Goal: Task Accomplishment & Management: Complete application form

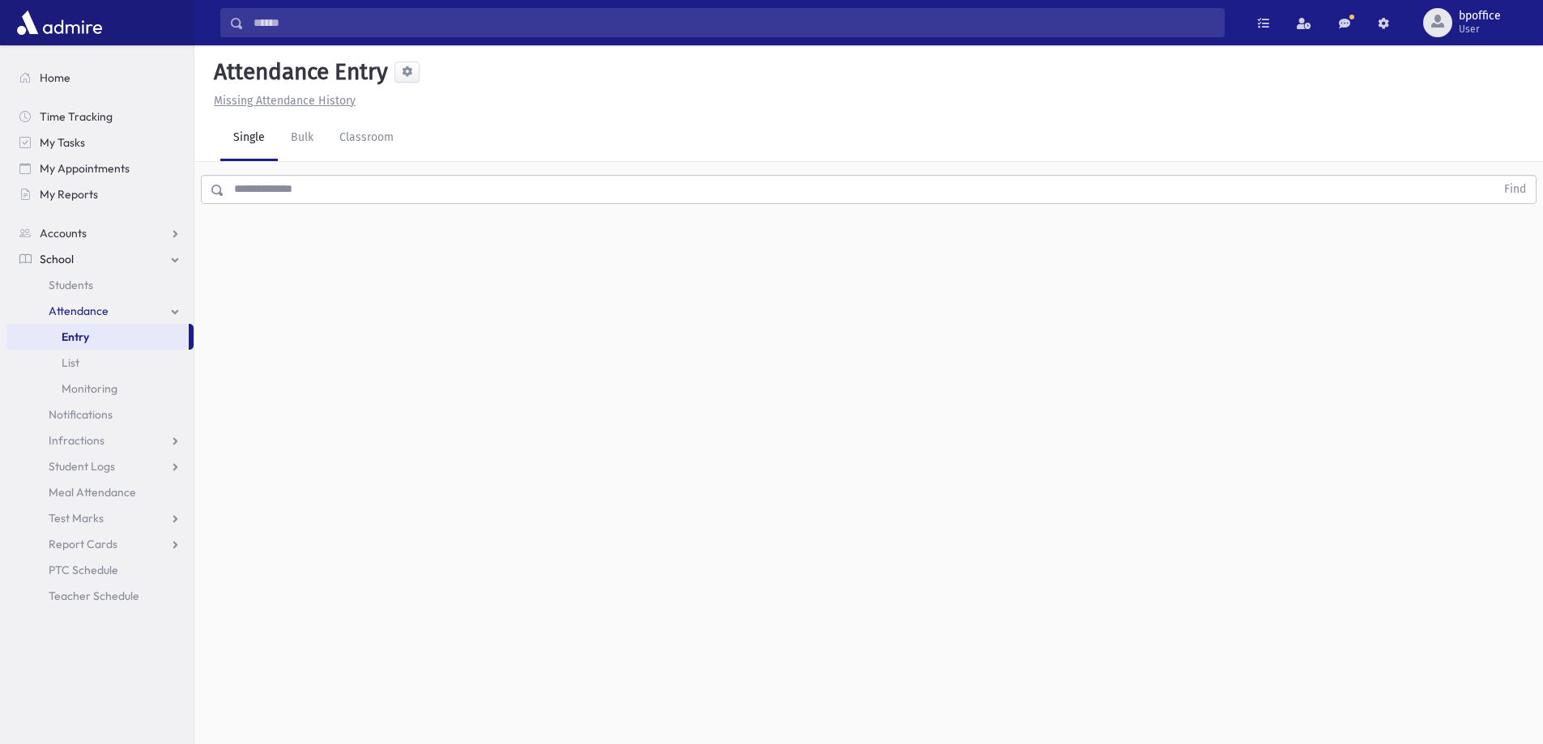
click at [305, 208] on div "Find" at bounding box center [868, 186] width 1349 height 49
click at [313, 187] on input "text" at bounding box center [859, 189] width 1271 height 29
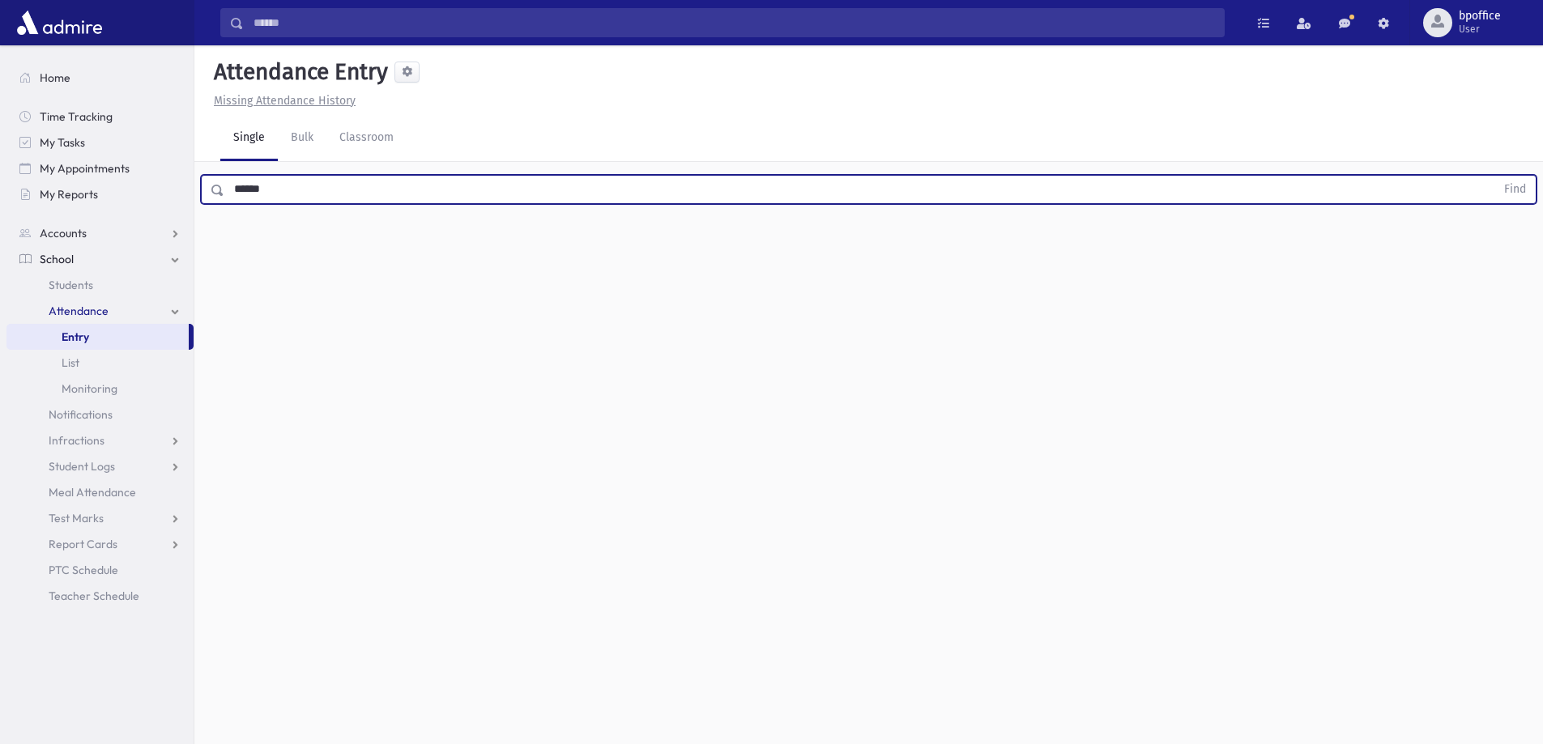
type input "******"
click at [1494, 176] on button "Find" at bounding box center [1514, 190] width 41 height 28
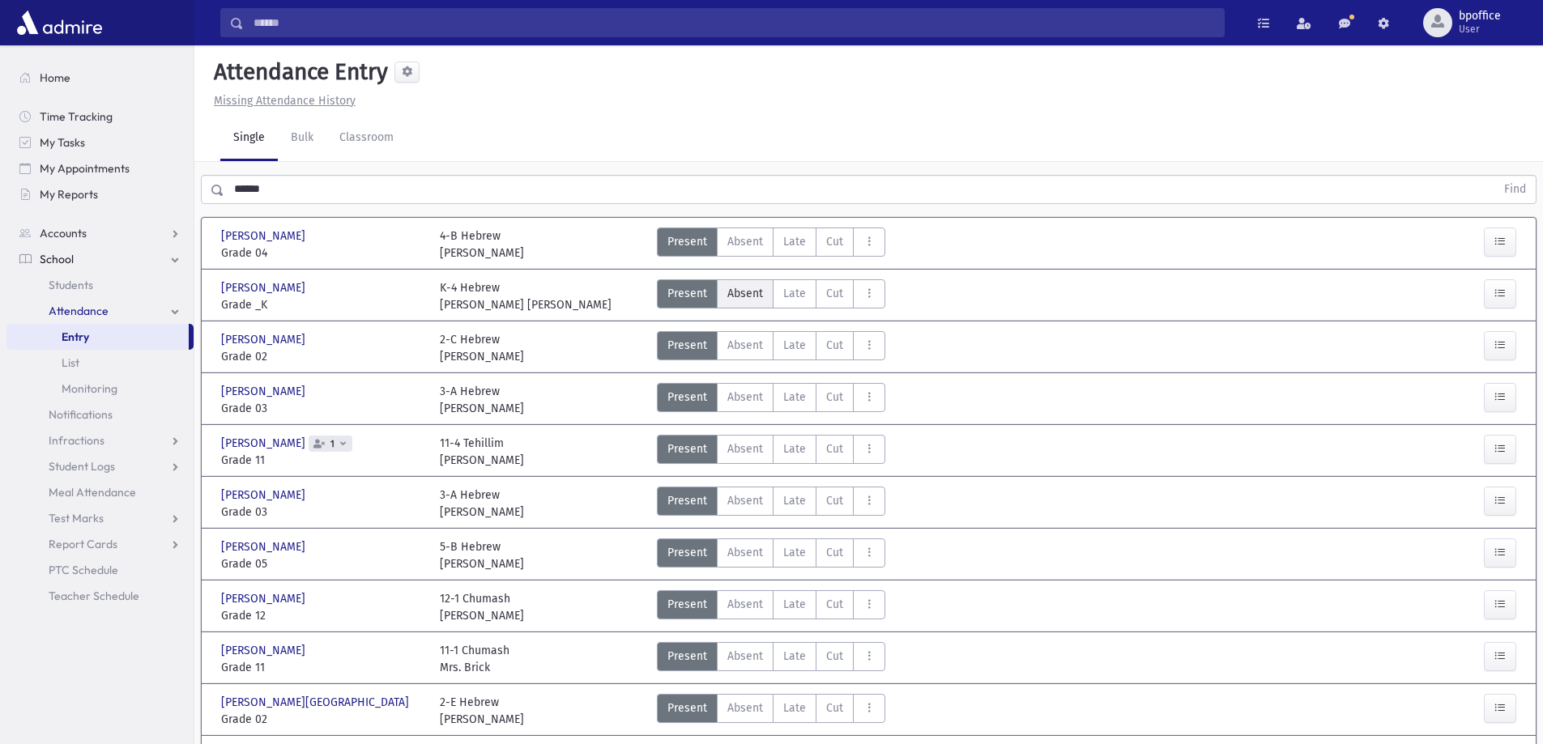
click at [745, 301] on span "Absent" at bounding box center [745, 293] width 36 height 17
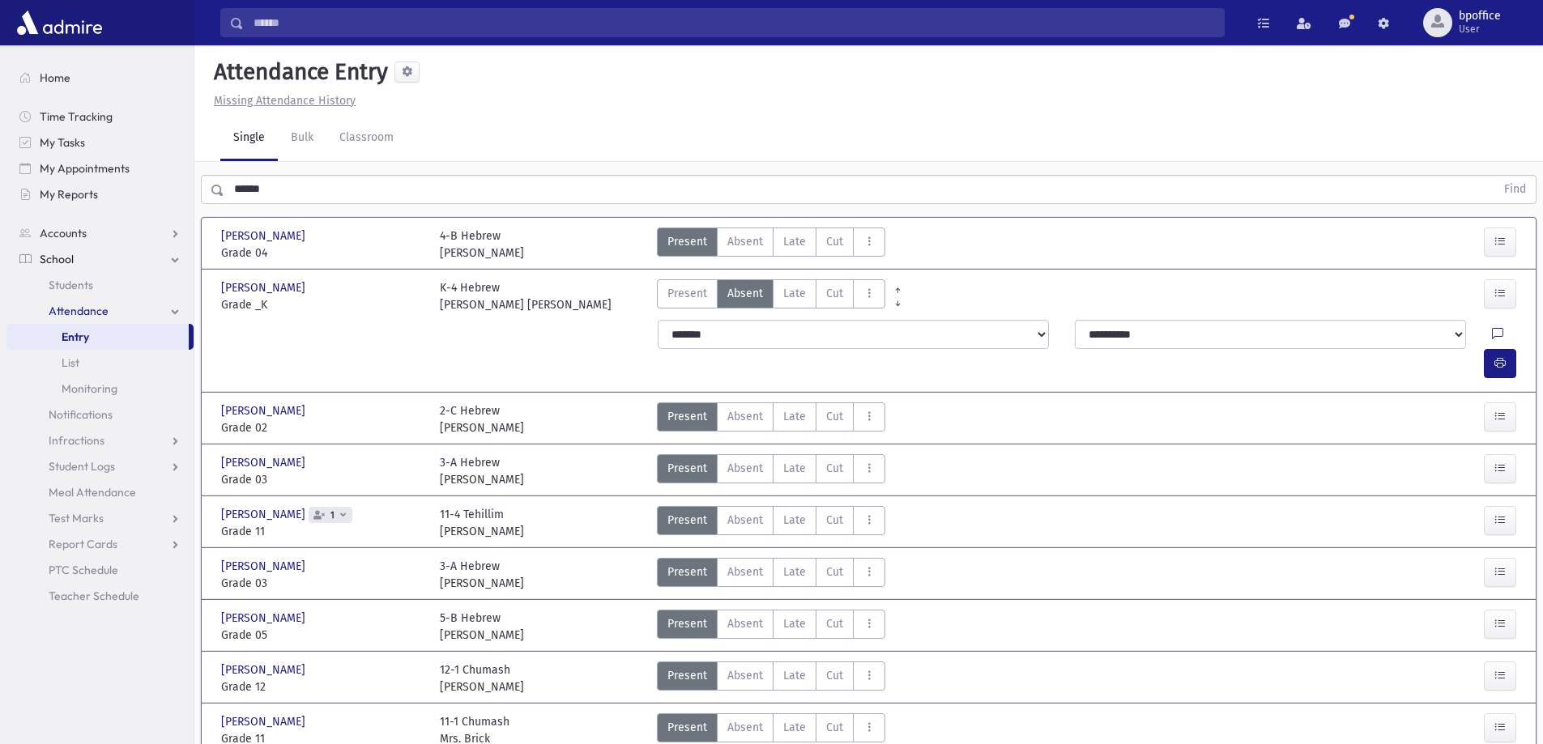
click at [111, 337] on link "Entry" at bounding box center [97, 337] width 182 height 26
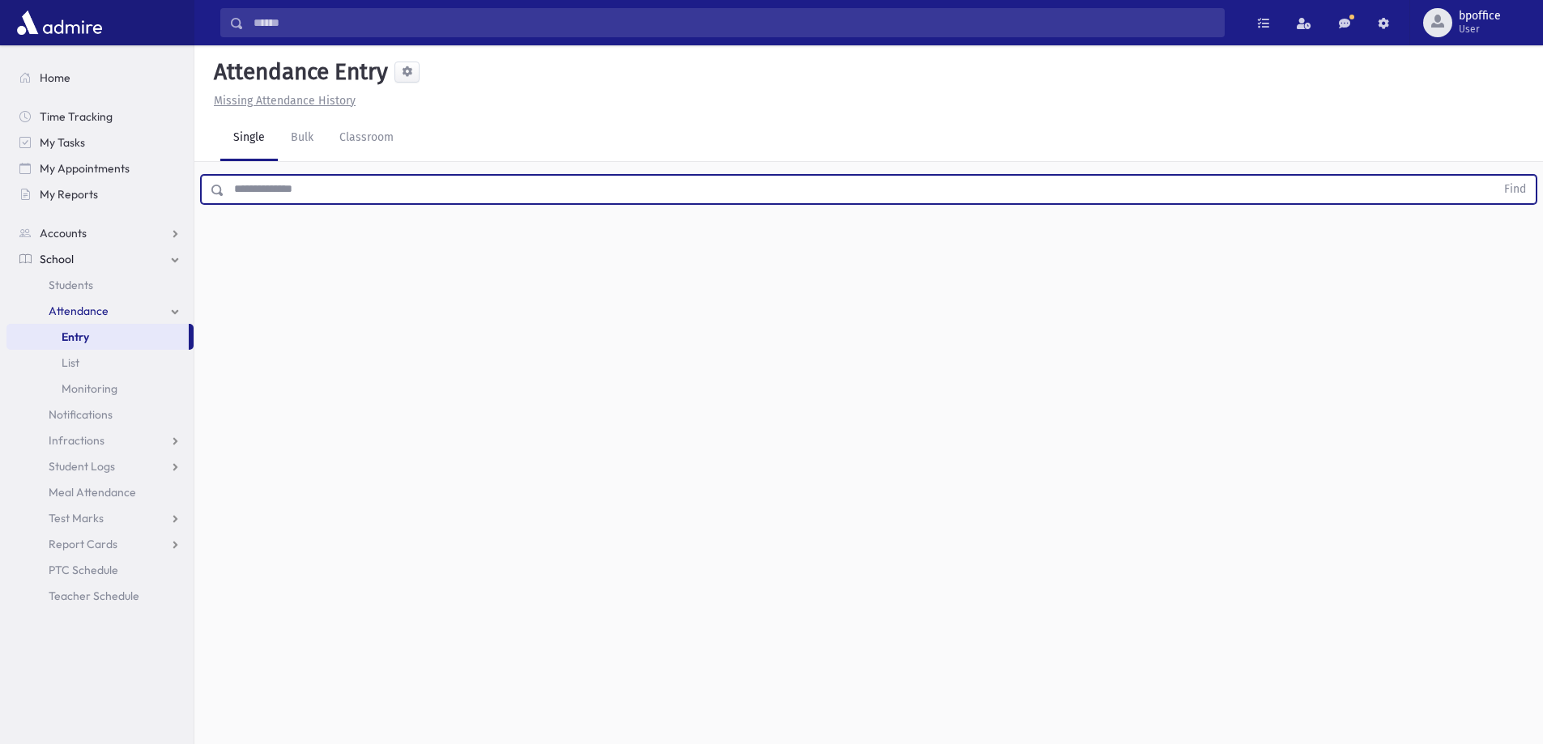
click at [274, 190] on input "text" at bounding box center [859, 189] width 1271 height 29
type input "*****"
click at [1494, 176] on button "Find" at bounding box center [1514, 190] width 41 height 28
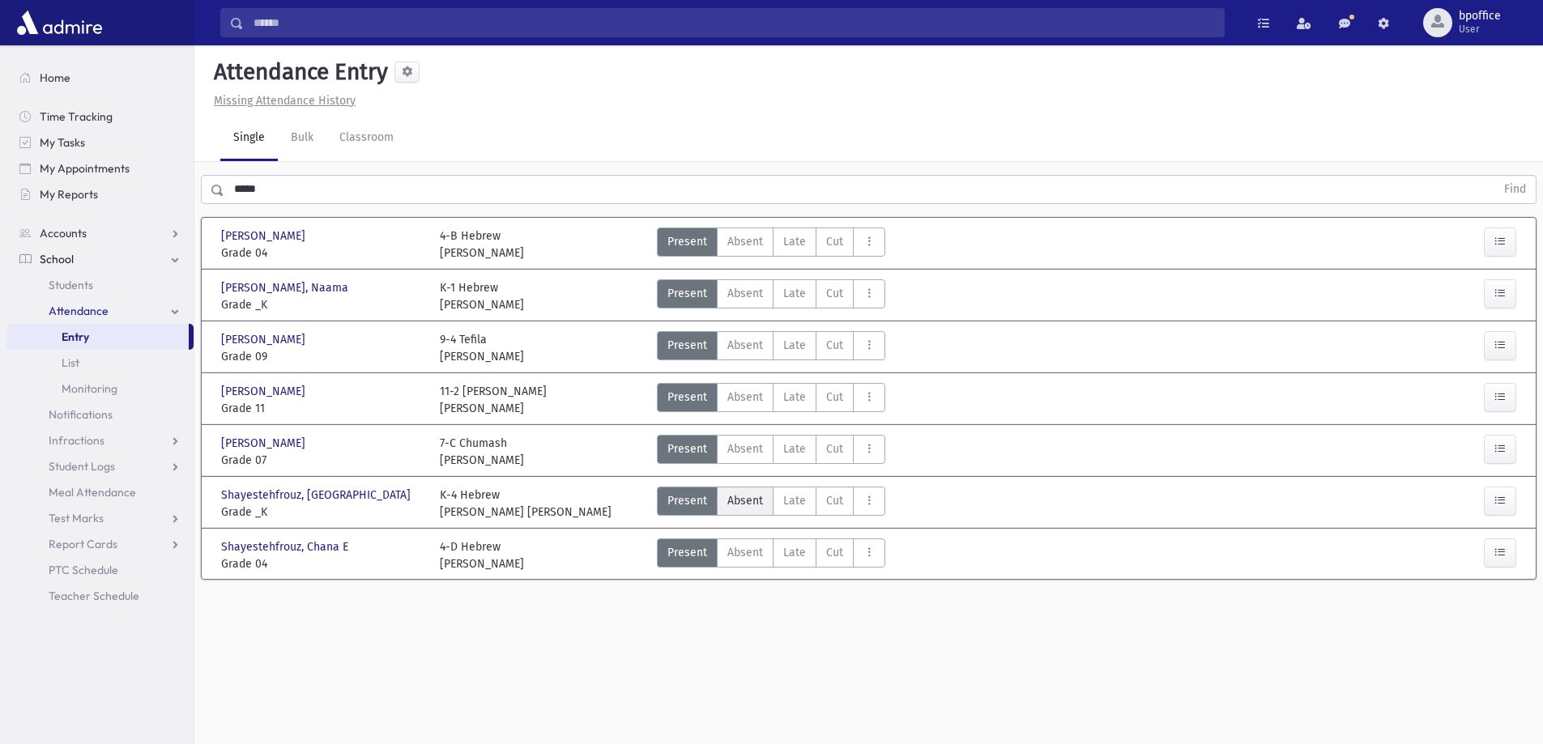
click at [736, 506] on span "Absent" at bounding box center [745, 500] width 36 height 17
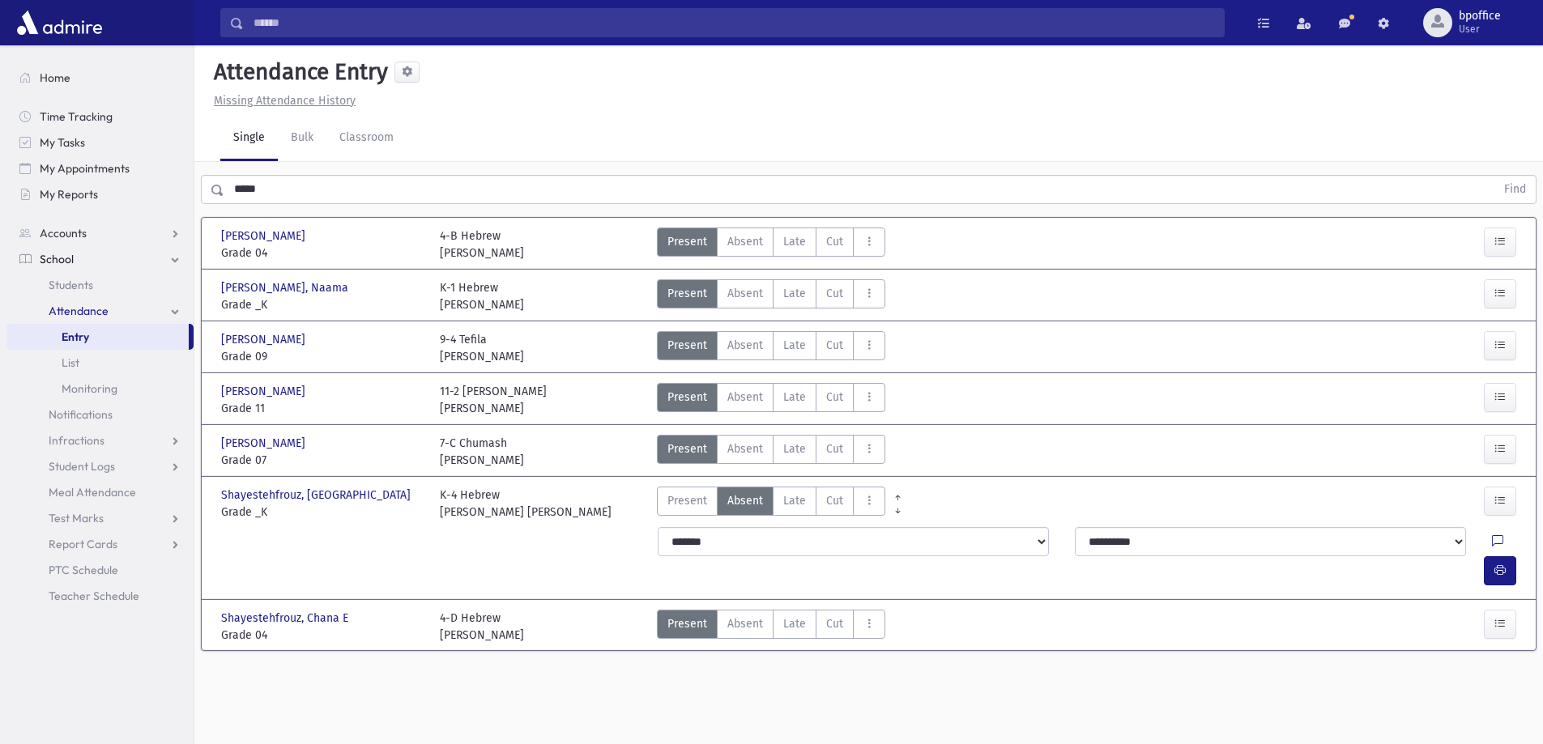
click at [71, 333] on span "Entry" at bounding box center [76, 337] width 28 height 15
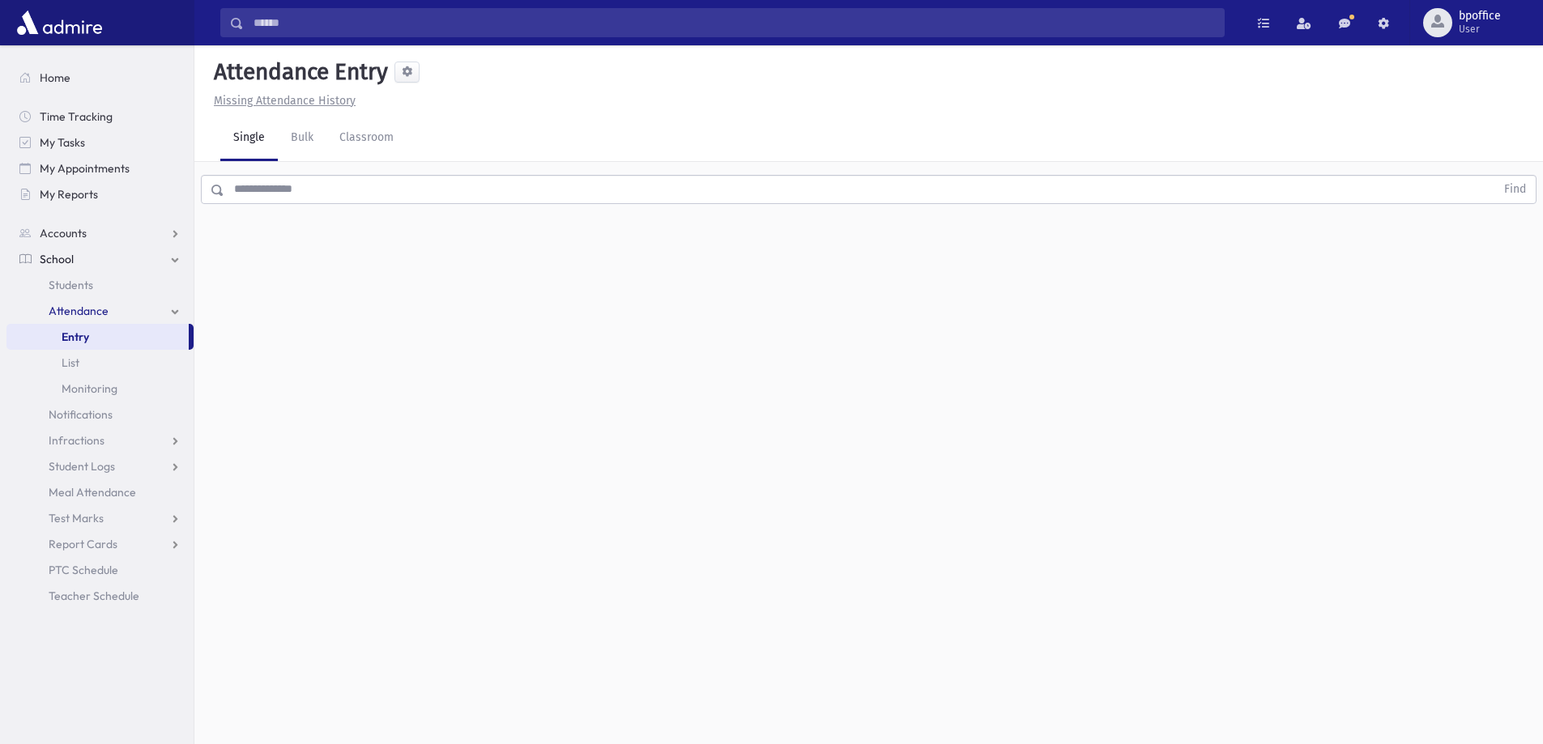
click at [299, 192] on input "text" at bounding box center [859, 189] width 1271 height 29
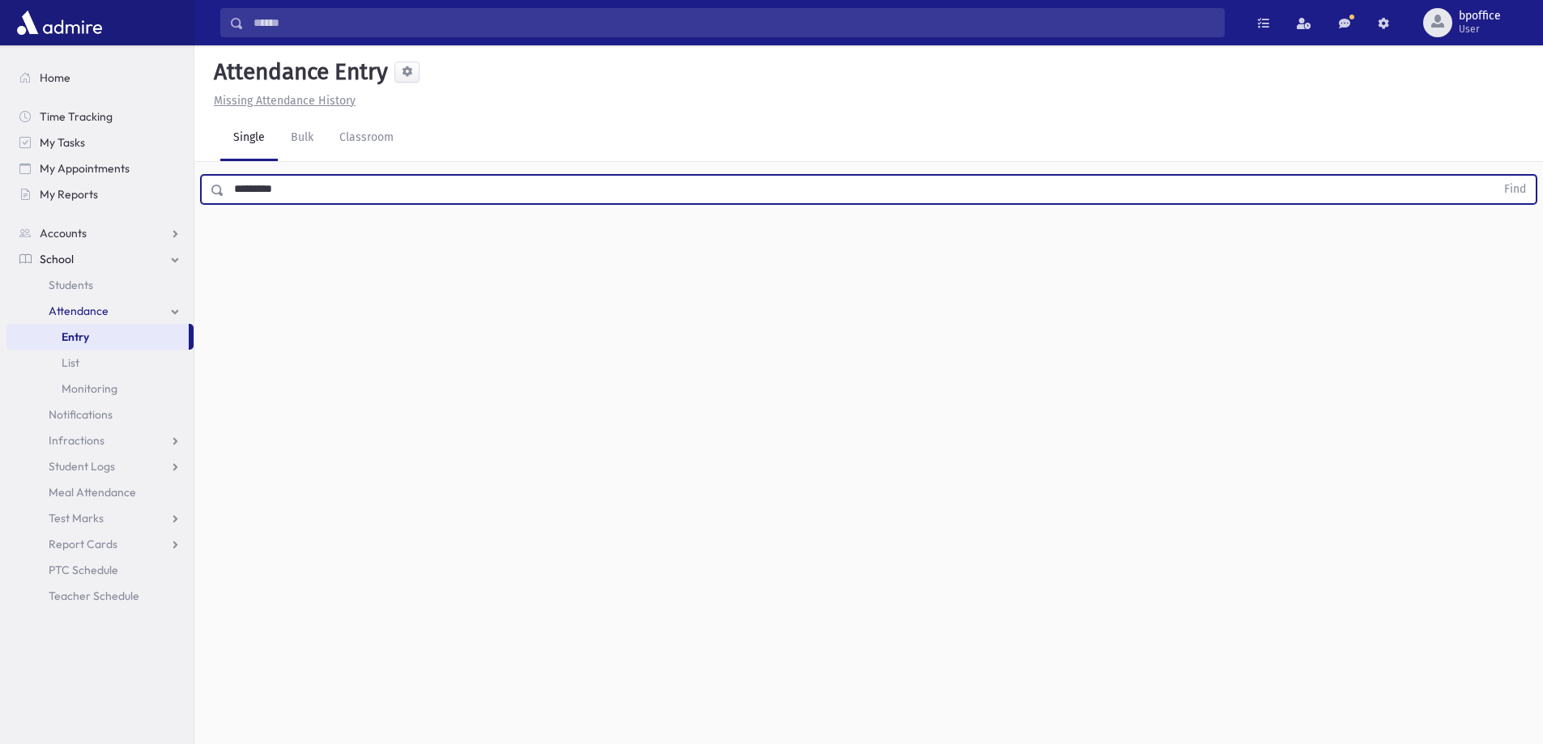
type input "*********"
click at [1494, 176] on button "Find" at bounding box center [1514, 190] width 41 height 28
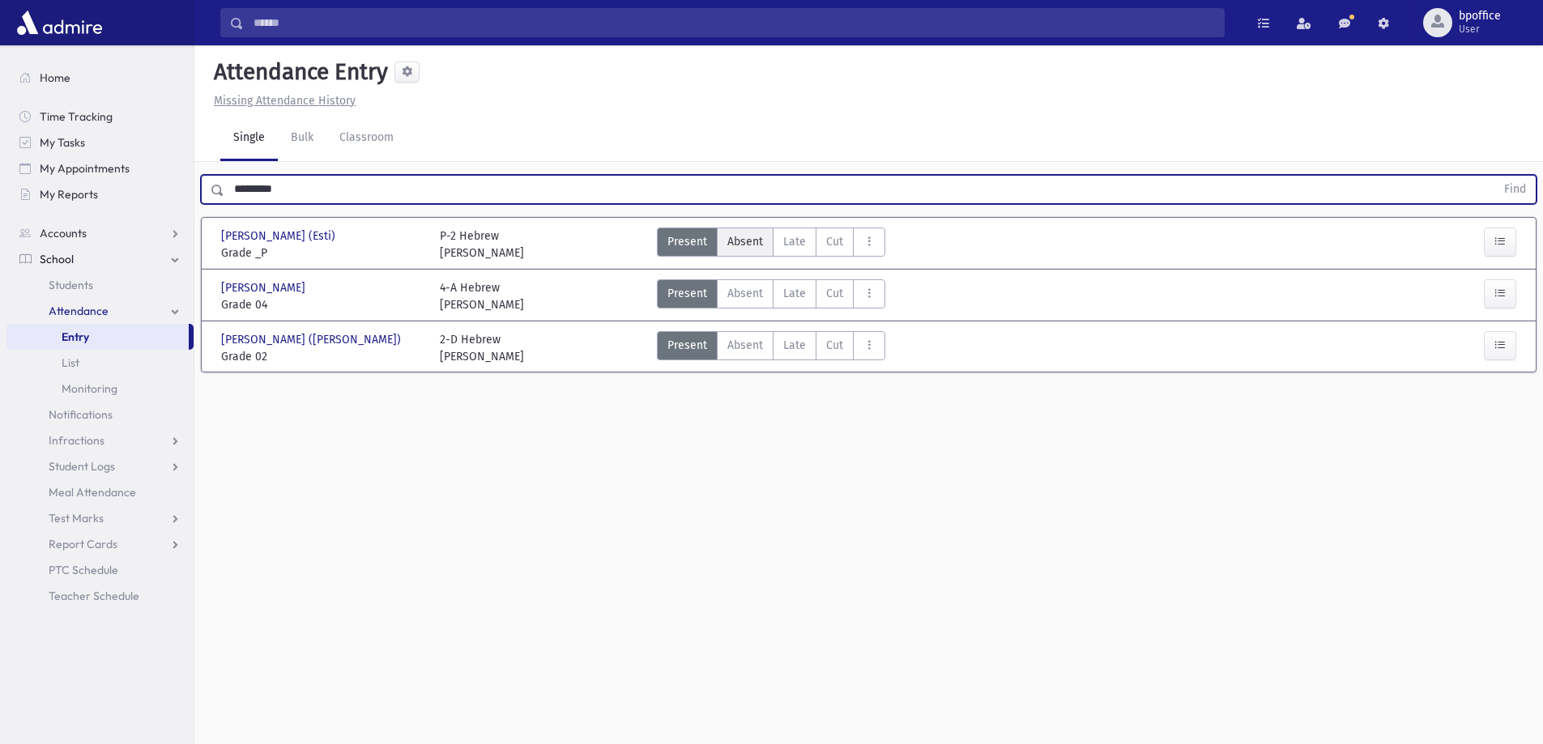
click at [735, 237] on span "Absent" at bounding box center [745, 241] width 36 height 17
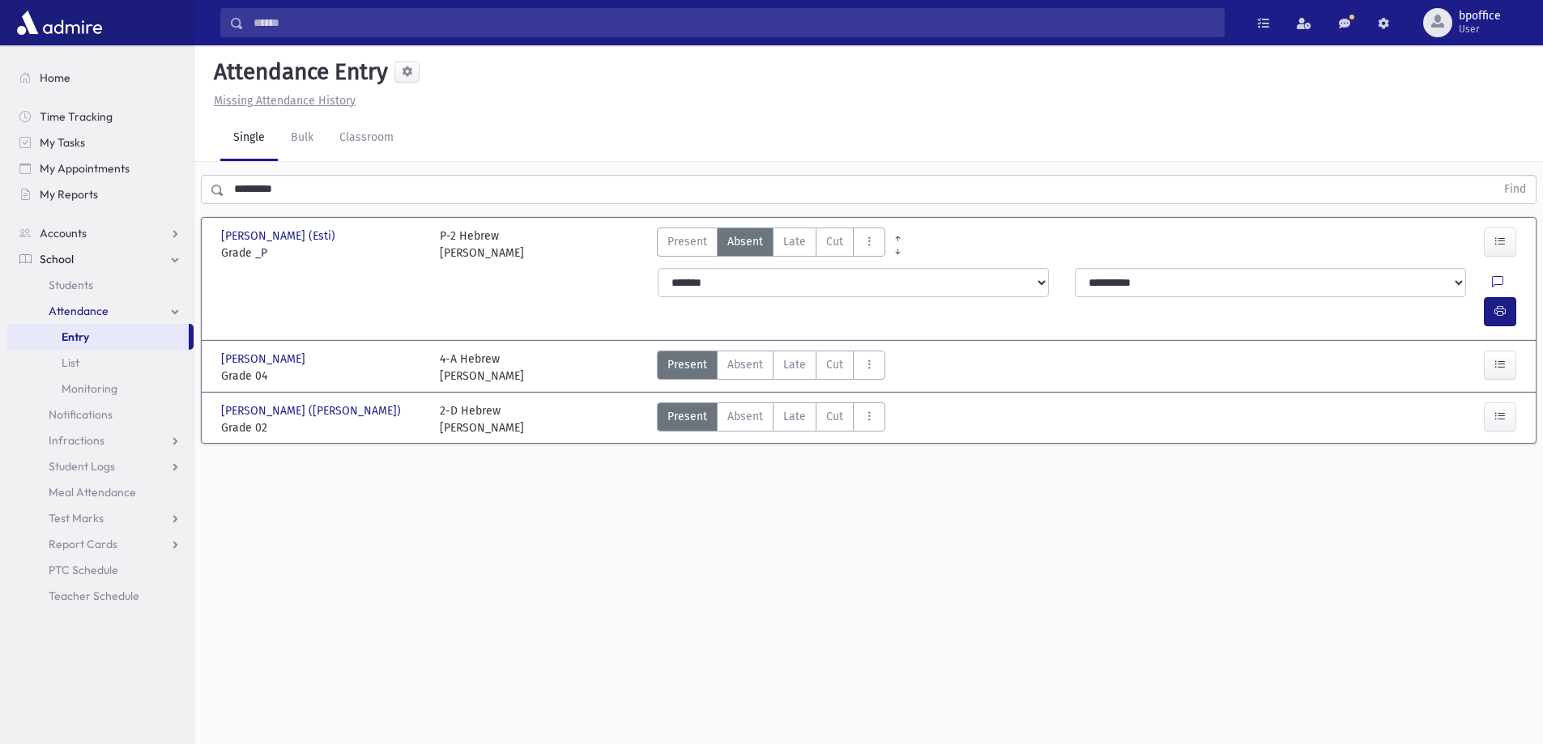
click at [93, 337] on link "Entry" at bounding box center [97, 337] width 182 height 26
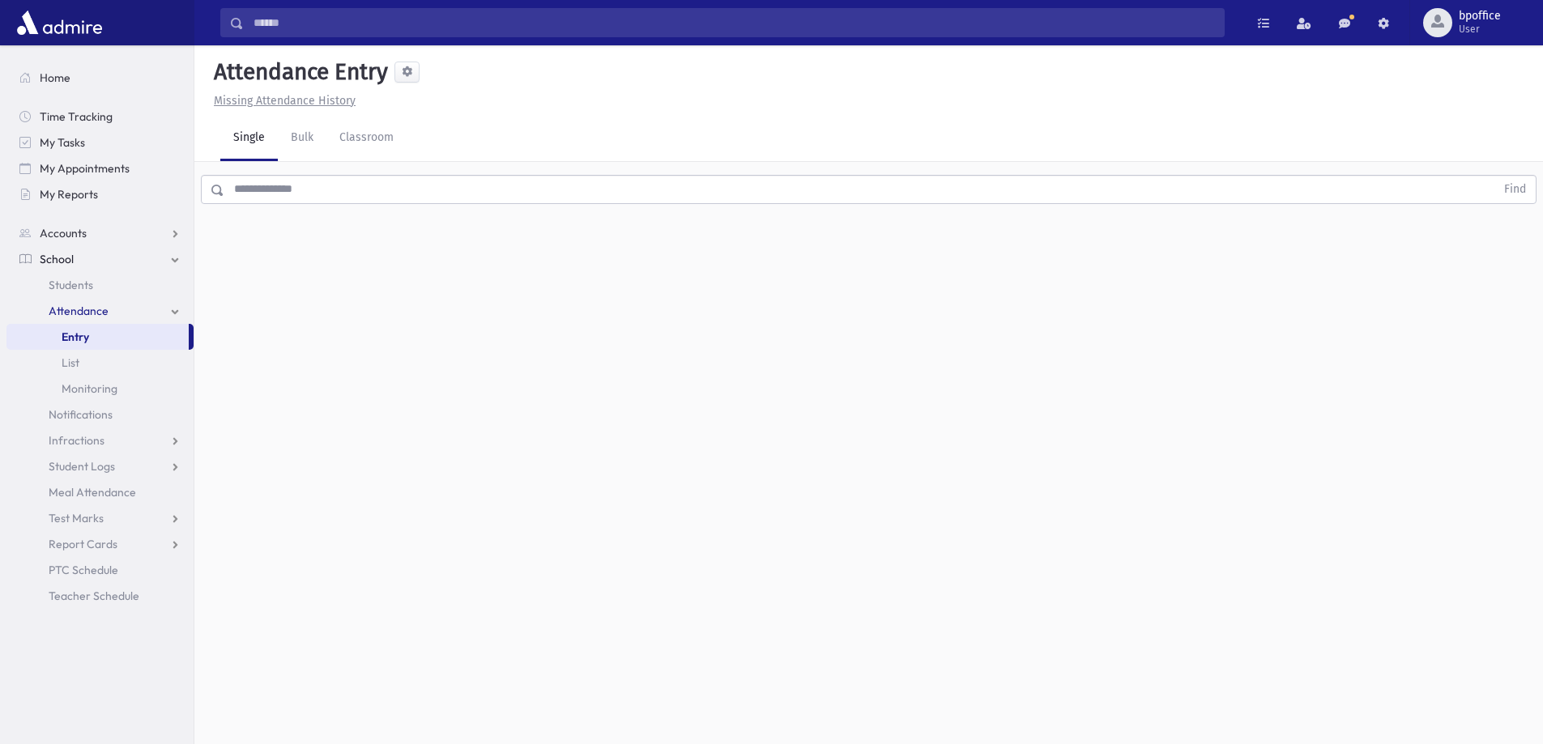
click at [289, 189] on input "text" at bounding box center [859, 189] width 1271 height 29
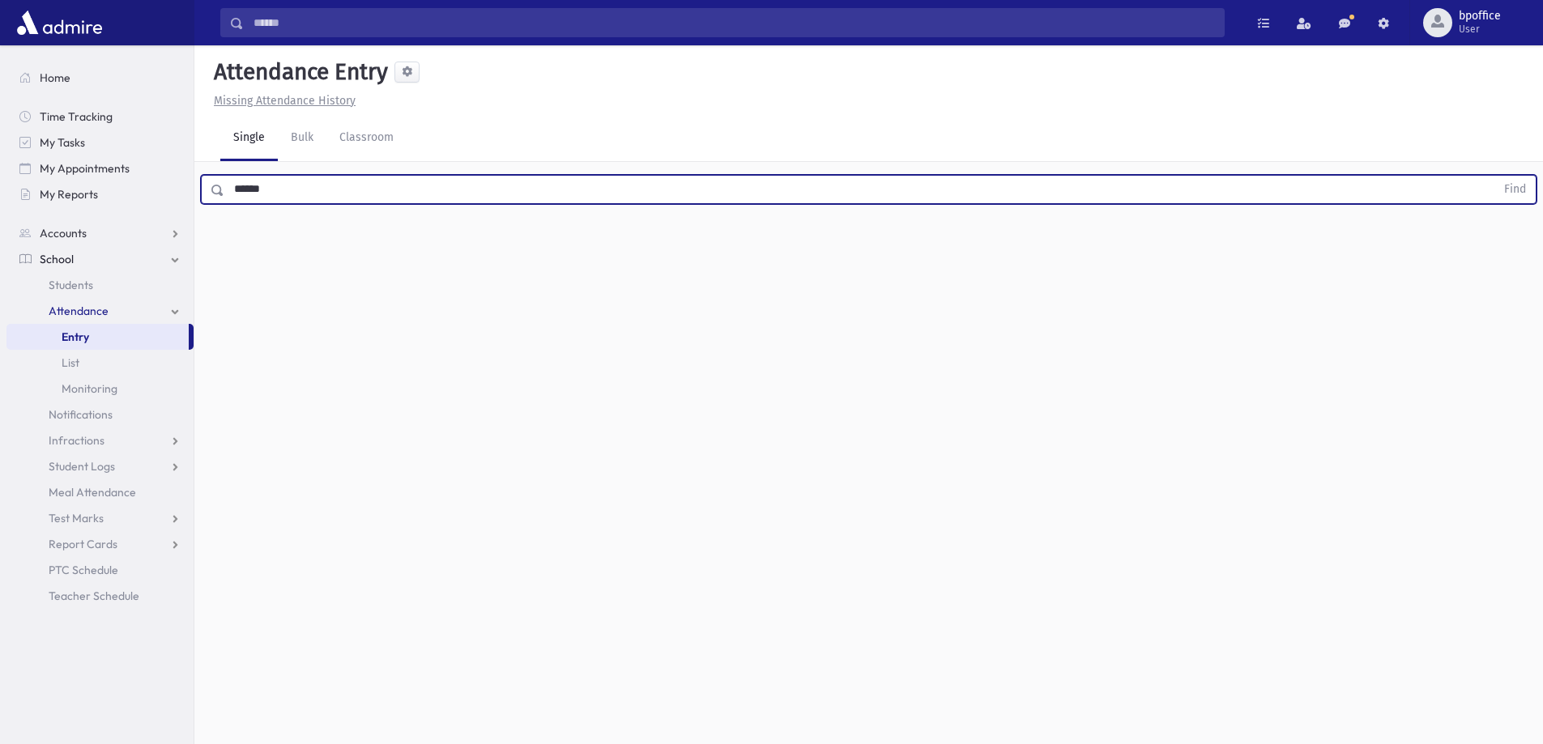
type input "******"
click at [1494, 176] on button "Find" at bounding box center [1514, 190] width 41 height 28
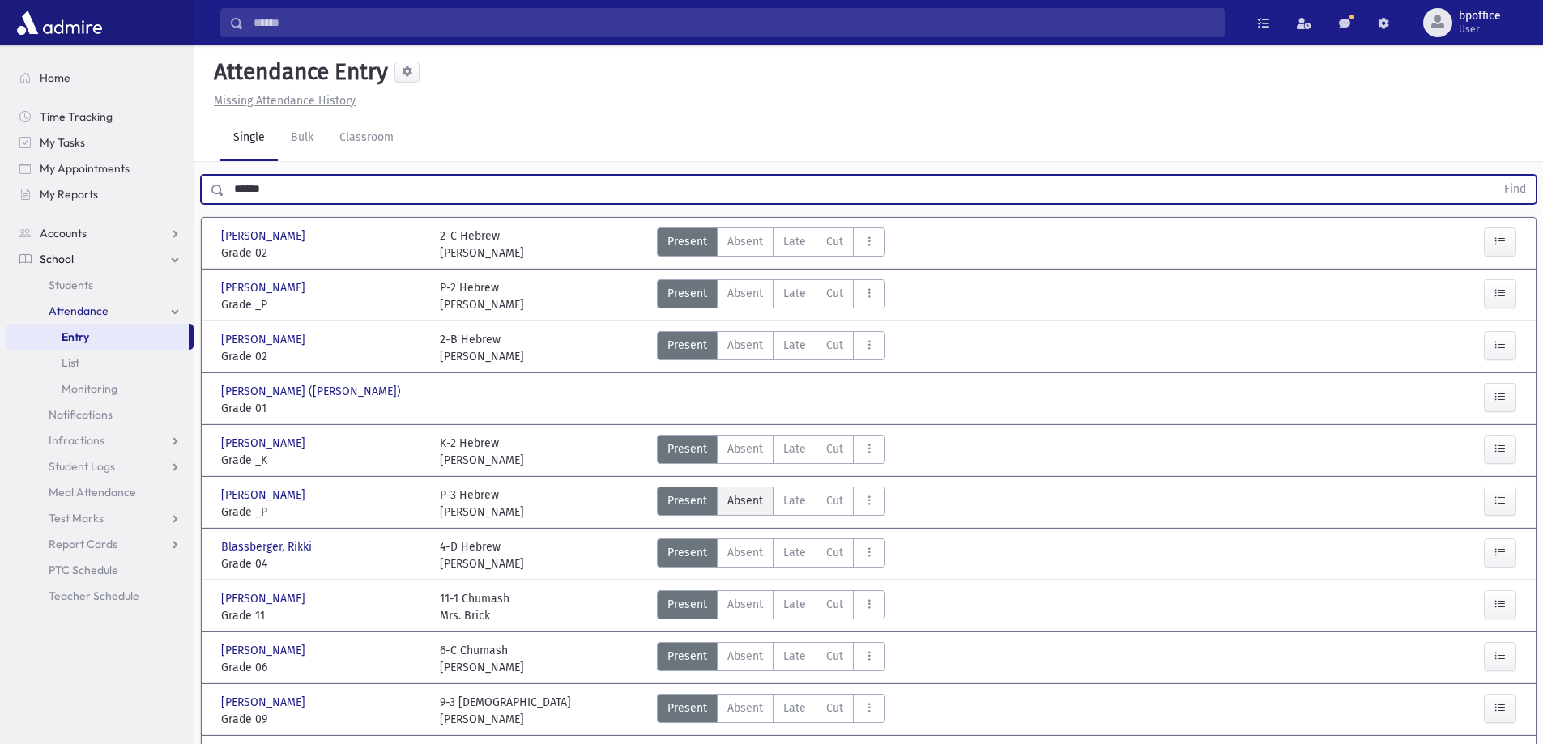
click at [731, 504] on span "Absent" at bounding box center [745, 500] width 36 height 17
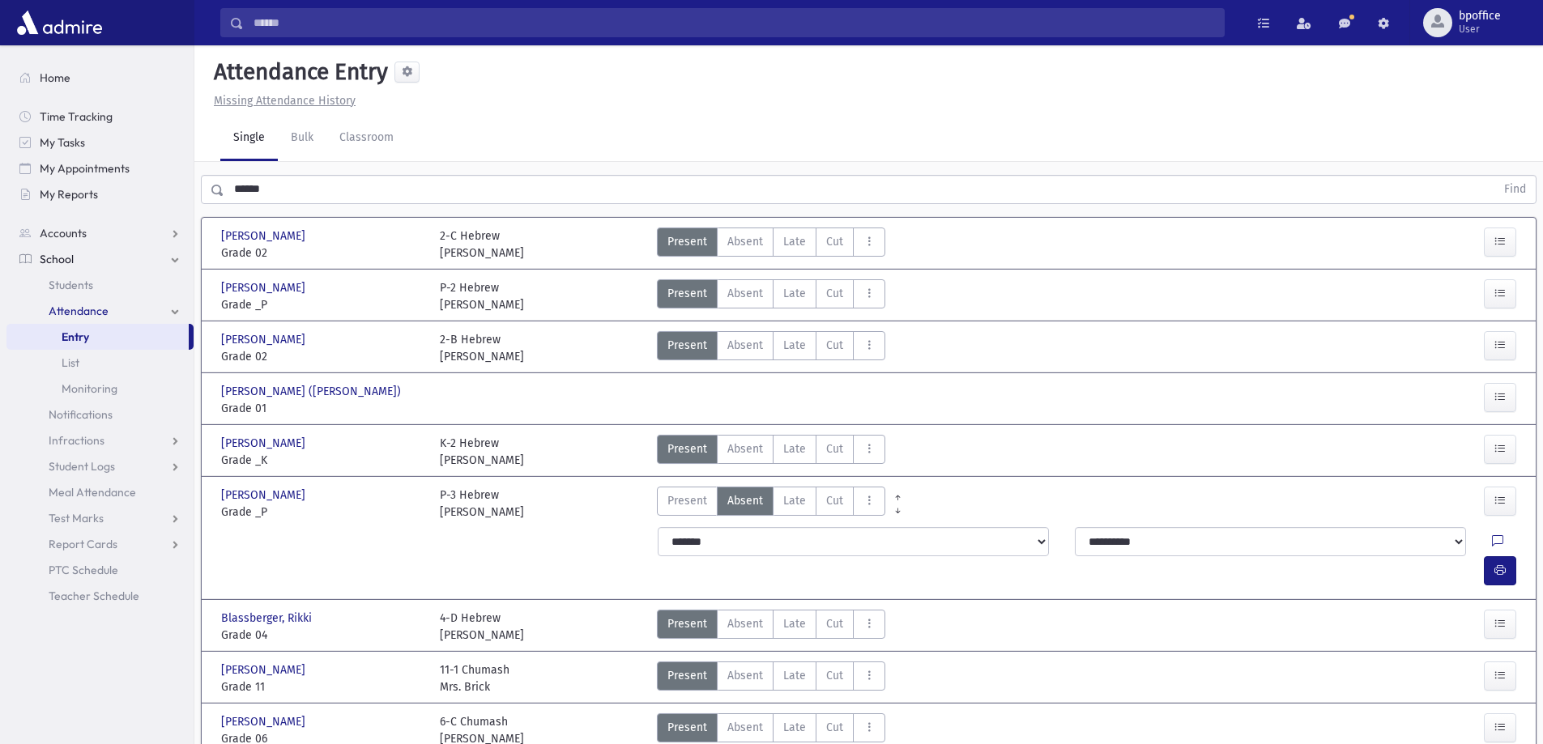
click at [112, 330] on link "Entry" at bounding box center [97, 337] width 182 height 26
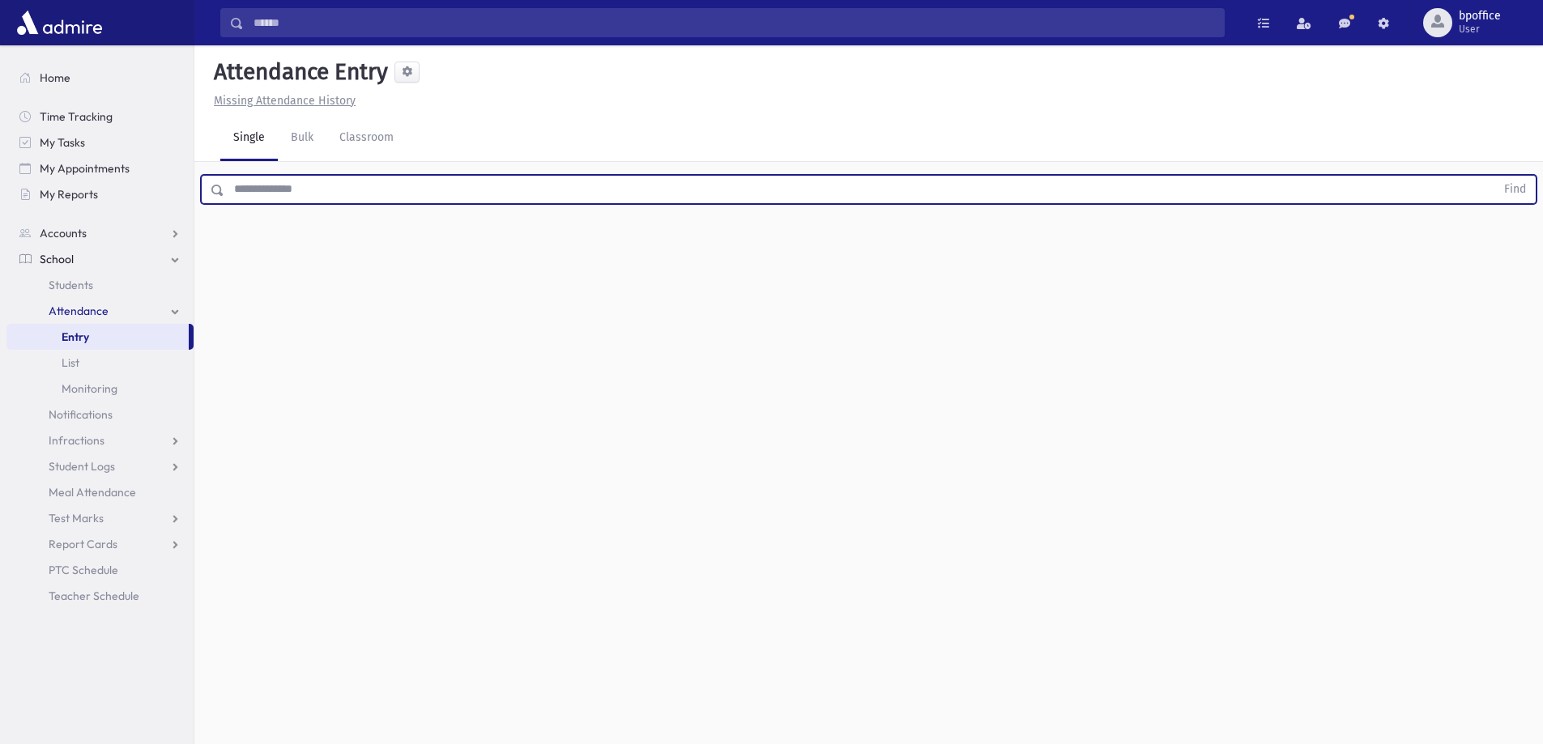
click at [245, 194] on input "text" at bounding box center [859, 189] width 1271 height 29
type input "*****"
click at [1494, 176] on button "Find" at bounding box center [1514, 190] width 41 height 28
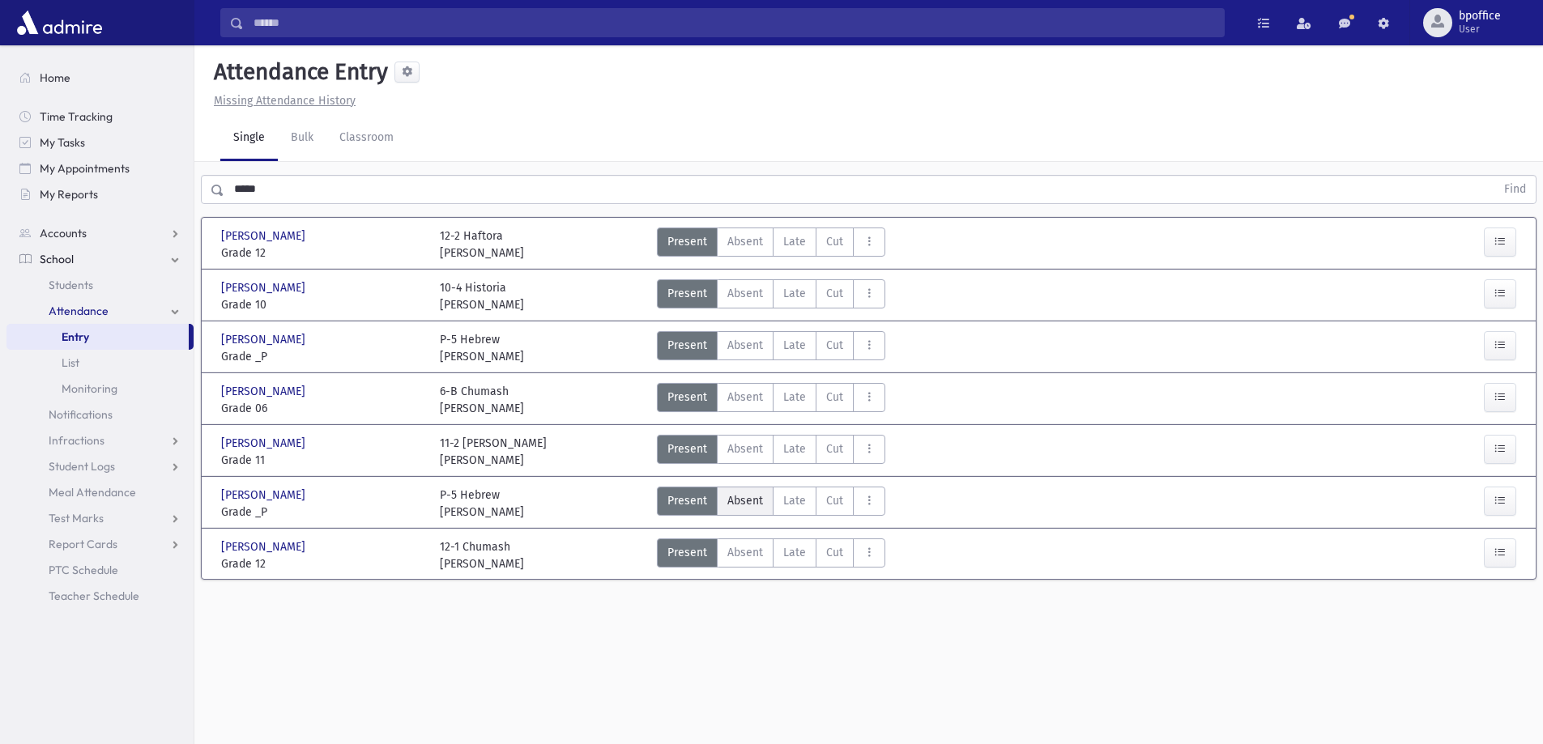
click at [744, 502] on span "Absent" at bounding box center [745, 500] width 36 height 17
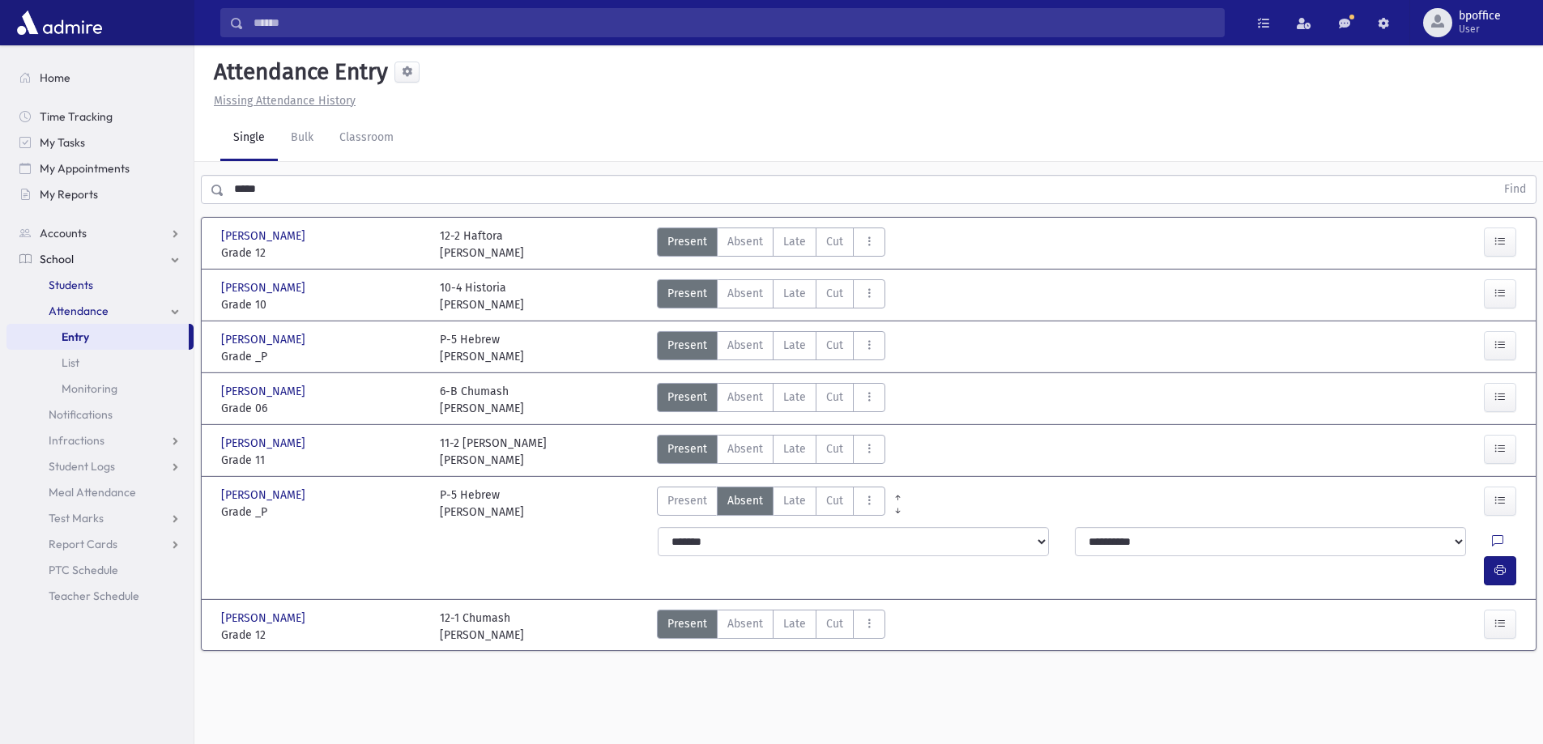
drag, startPoint x: 69, startPoint y: 336, endPoint x: 65, endPoint y: 275, distance: 60.9
click at [69, 335] on span "Entry" at bounding box center [76, 337] width 28 height 15
